Goal: Information Seeking & Learning: Learn about a topic

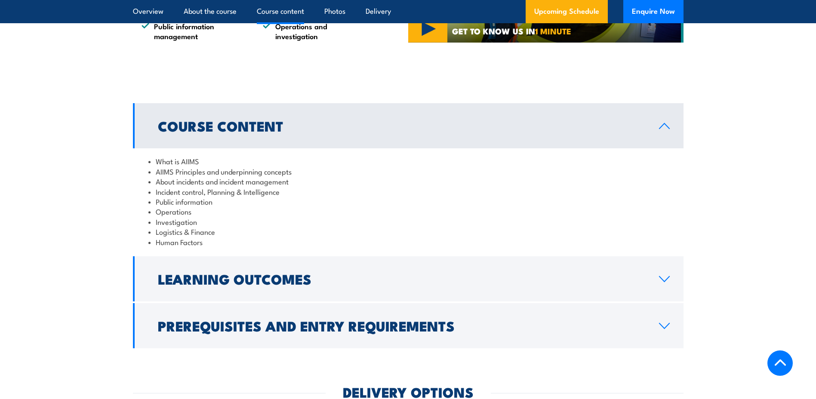
scroll to position [774, 0]
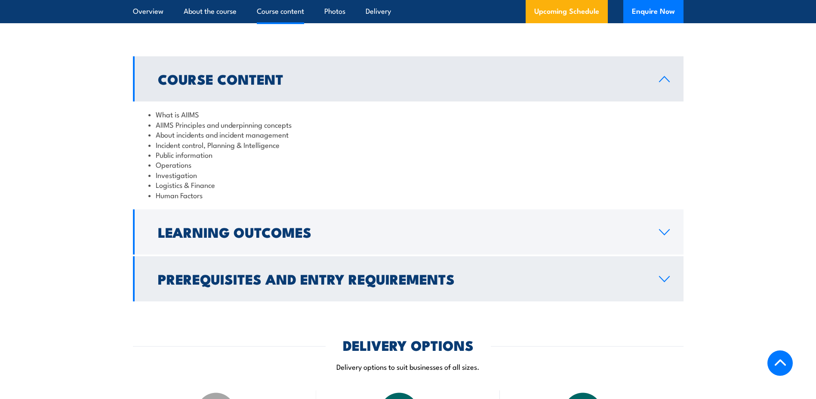
click at [252, 235] on link "Learning Outcomes" at bounding box center [408, 231] width 550 height 45
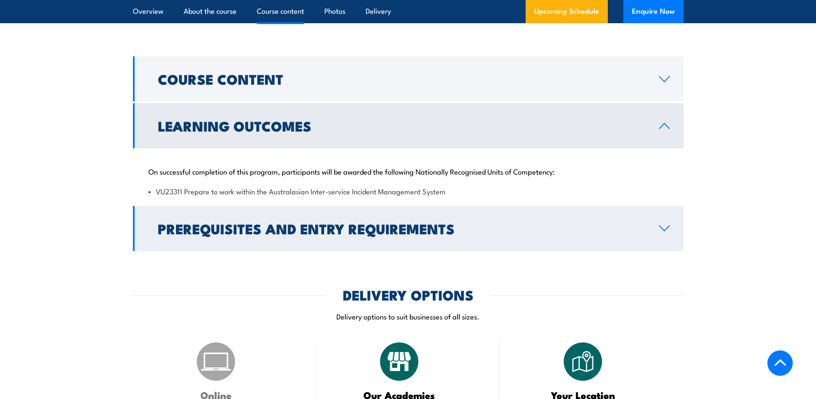
click at [165, 222] on h2 "Prerequisites and Entry Requirements" at bounding box center [401, 228] width 487 height 12
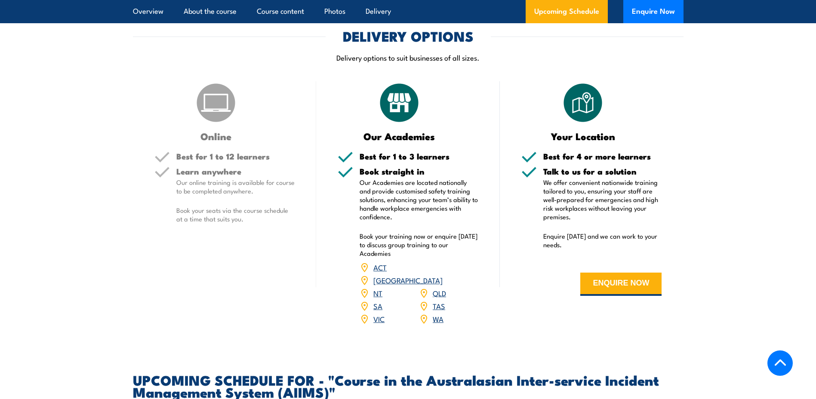
scroll to position [1204, 0]
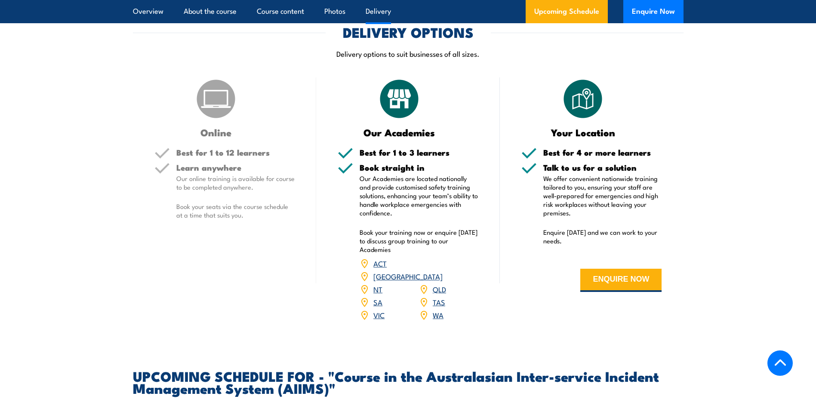
click at [204, 150] on div "Best for 1 to 12 learners" at bounding box center [235, 155] width 119 height 15
click at [205, 79] on img at bounding box center [215, 98] width 43 height 43
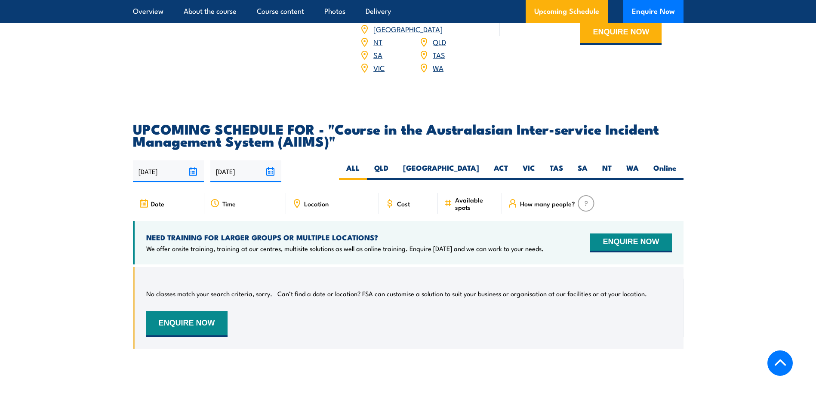
scroll to position [1505, 0]
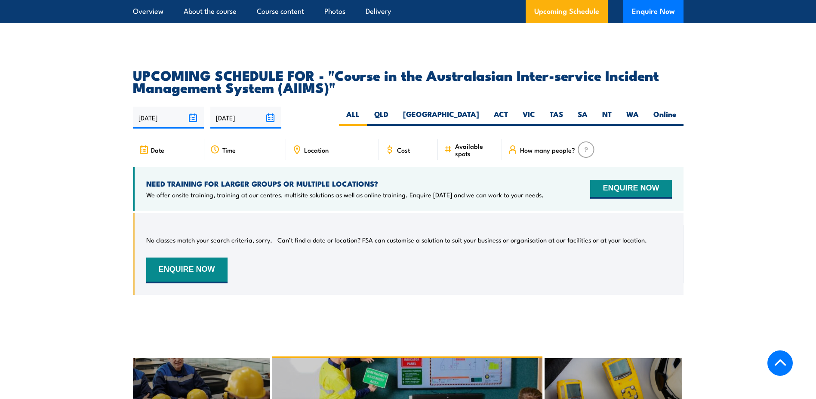
click at [405, 146] on span "Cost" at bounding box center [403, 149] width 13 height 7
click at [557, 109] on label "TAS" at bounding box center [556, 117] width 28 height 17
click at [563, 109] on input "TAS" at bounding box center [566, 112] width 6 height 6
radio input "true"
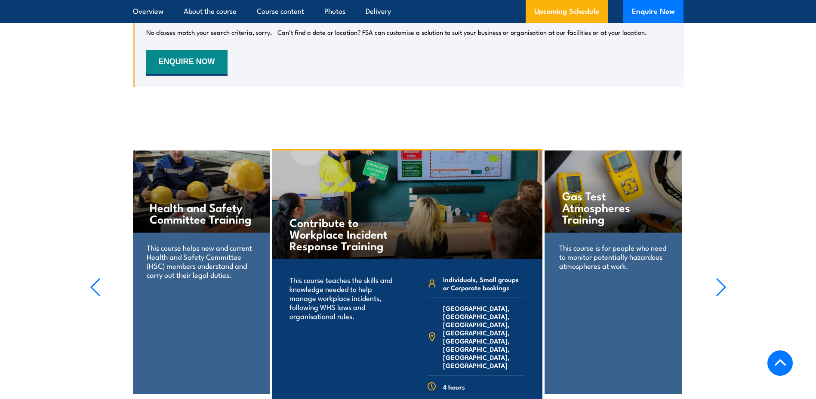
scroll to position [1649, 0]
